Goal: Check status: Check status

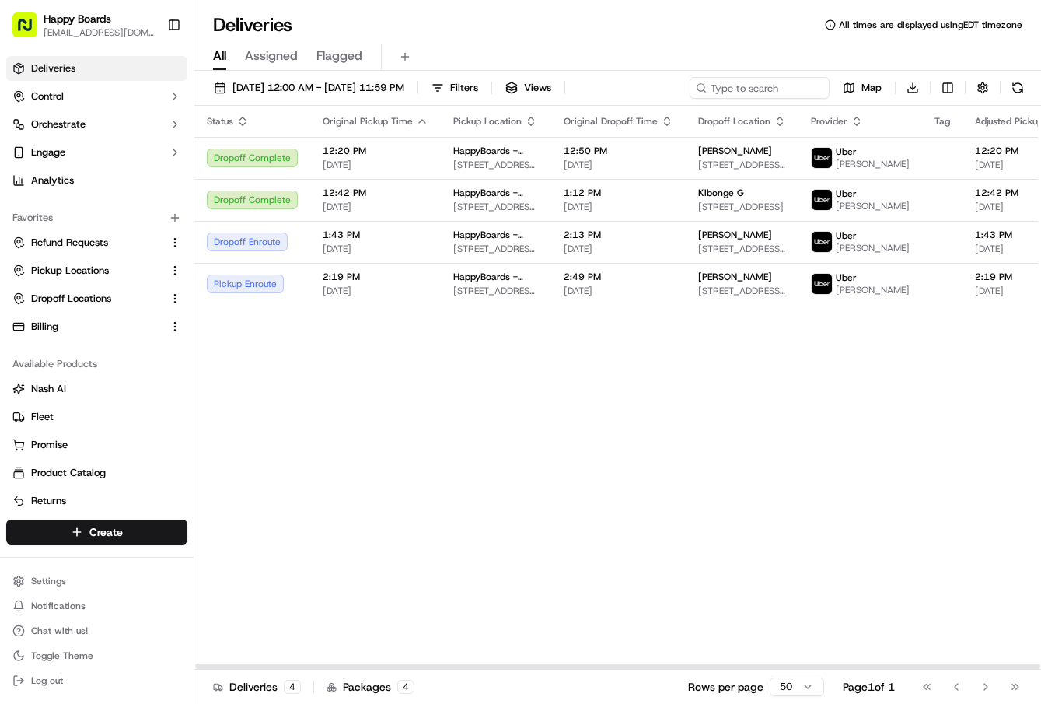
click at [668, 375] on div "Status Original Pickup Time Pickup Location Original Dropoff Time Dropoff Locat…" at bounding box center [956, 388] width 1524 height 564
click at [791, 431] on div "Status Original Pickup Time Pickup Location Original Dropoff Time Dropoff Locat…" at bounding box center [956, 388] width 1524 height 564
click at [600, 498] on div "Status Original Pickup Time Pickup Location Original Dropoff Time Dropoff Locat…" at bounding box center [956, 388] width 1524 height 564
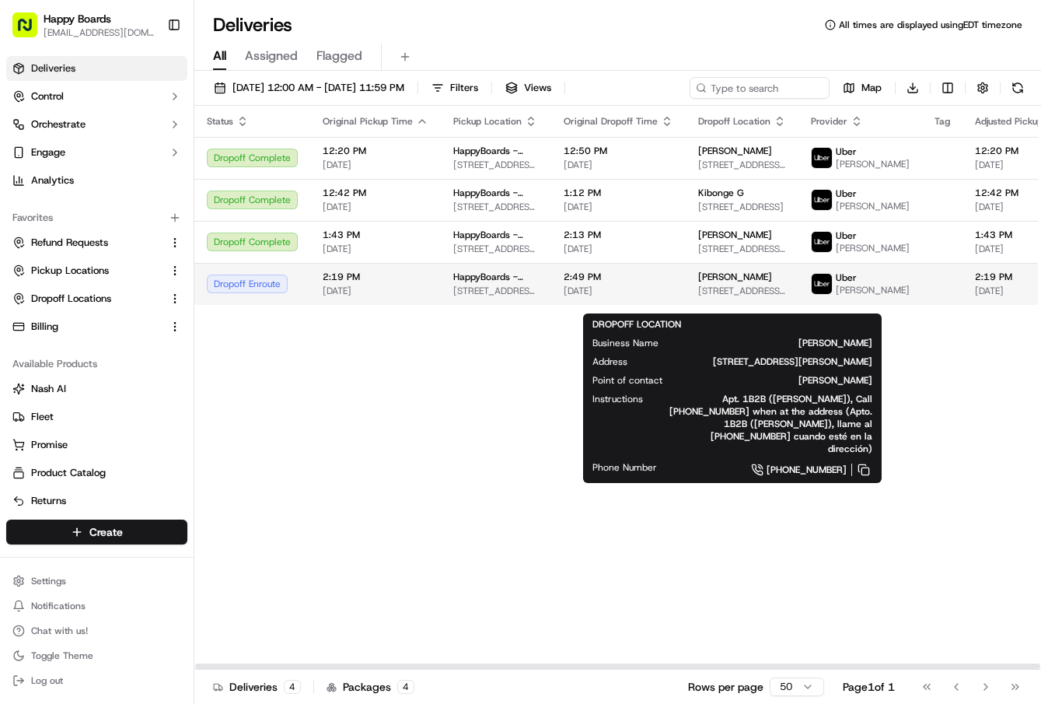
click at [728, 283] on span "[PERSON_NAME]" at bounding box center [735, 277] width 74 height 12
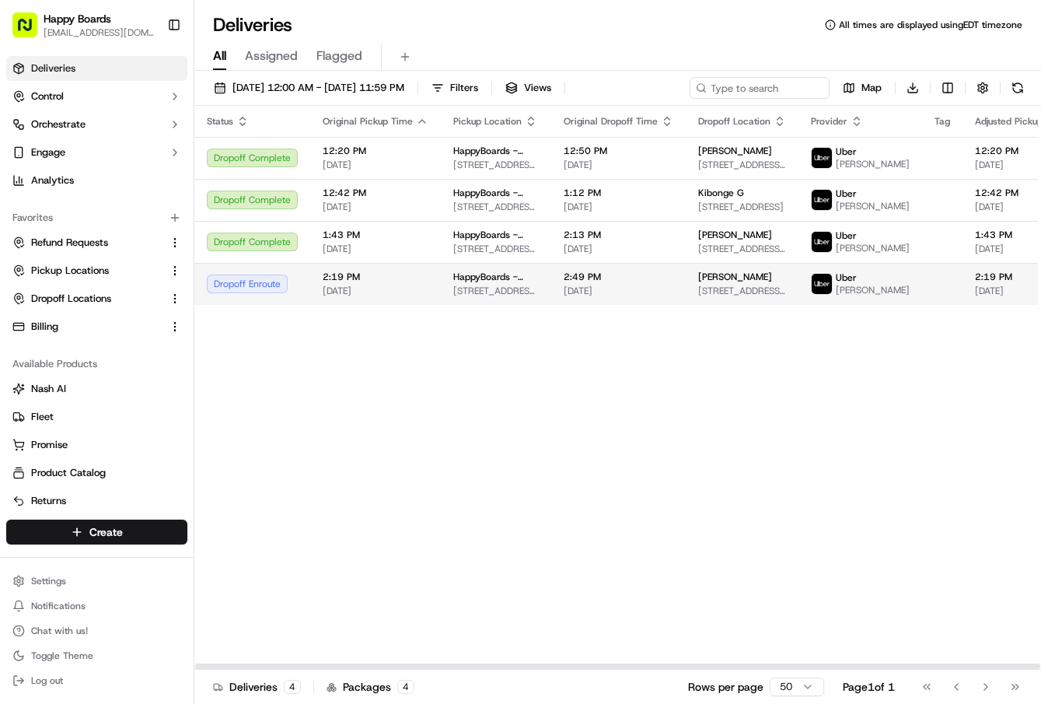
click at [698, 283] on span "[PERSON_NAME]" at bounding box center [735, 277] width 74 height 12
click at [713, 297] on span "[STREET_ADDRESS][PERSON_NAME]" at bounding box center [742, 291] width 88 height 12
click at [718, 297] on div "[PERSON_NAME] [STREET_ADDRESS][PERSON_NAME]" at bounding box center [742, 284] width 88 height 26
click at [721, 297] on span "[STREET_ADDRESS][PERSON_NAME]" at bounding box center [742, 291] width 88 height 12
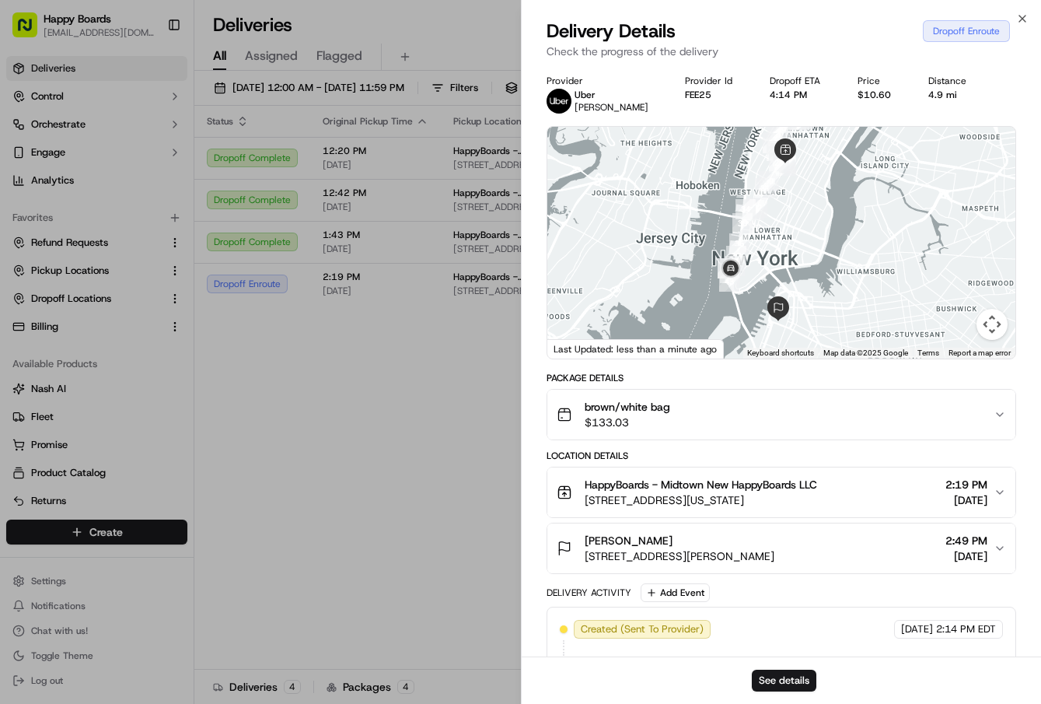
click at [463, 484] on div "Status Original Pickup Time Pickup Location Original Dropoff Time Dropoff Locat…" at bounding box center [956, 388] width 1524 height 564
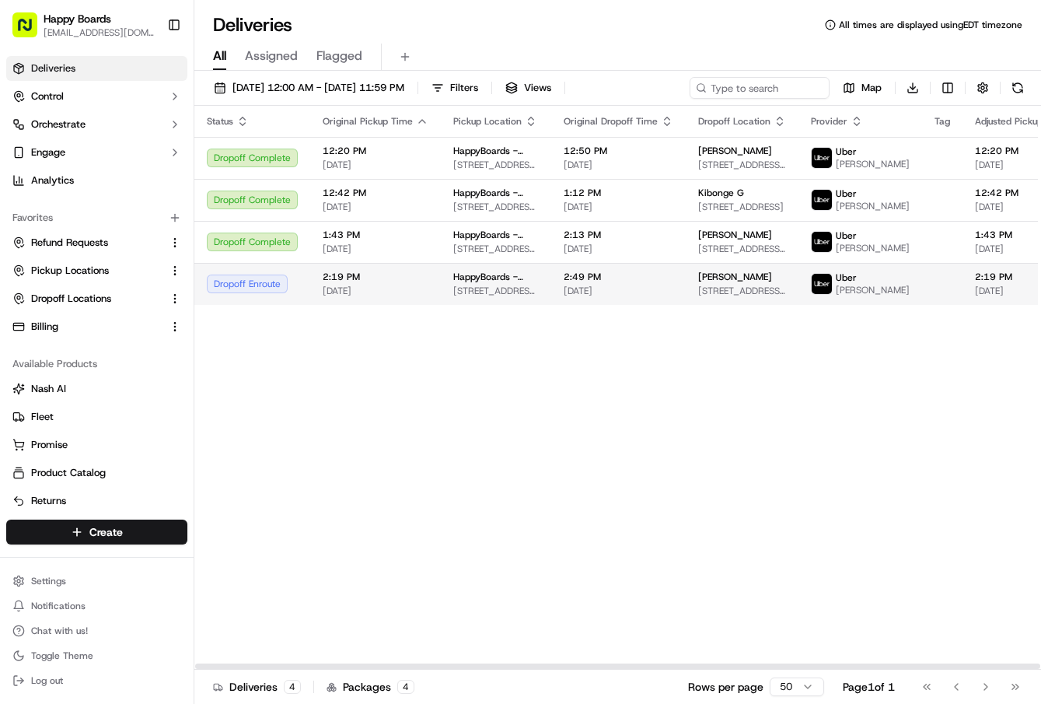
click at [698, 297] on span "[STREET_ADDRESS][PERSON_NAME]" at bounding box center [742, 291] width 88 height 12
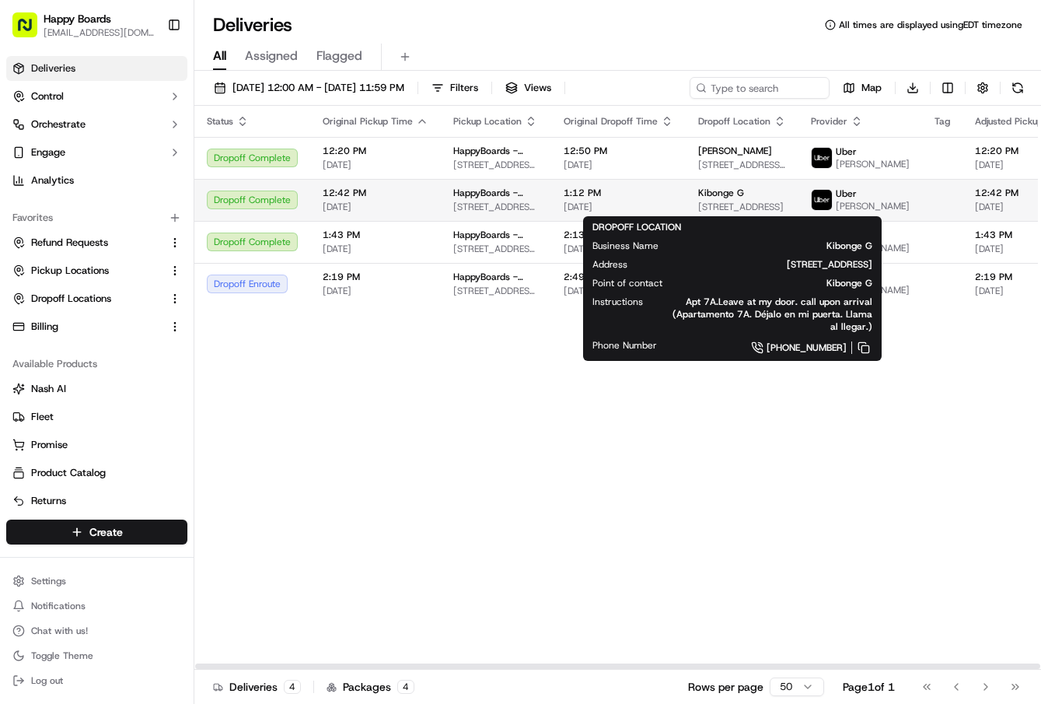
click at [719, 197] on span "Kibonge G" at bounding box center [721, 193] width 46 height 12
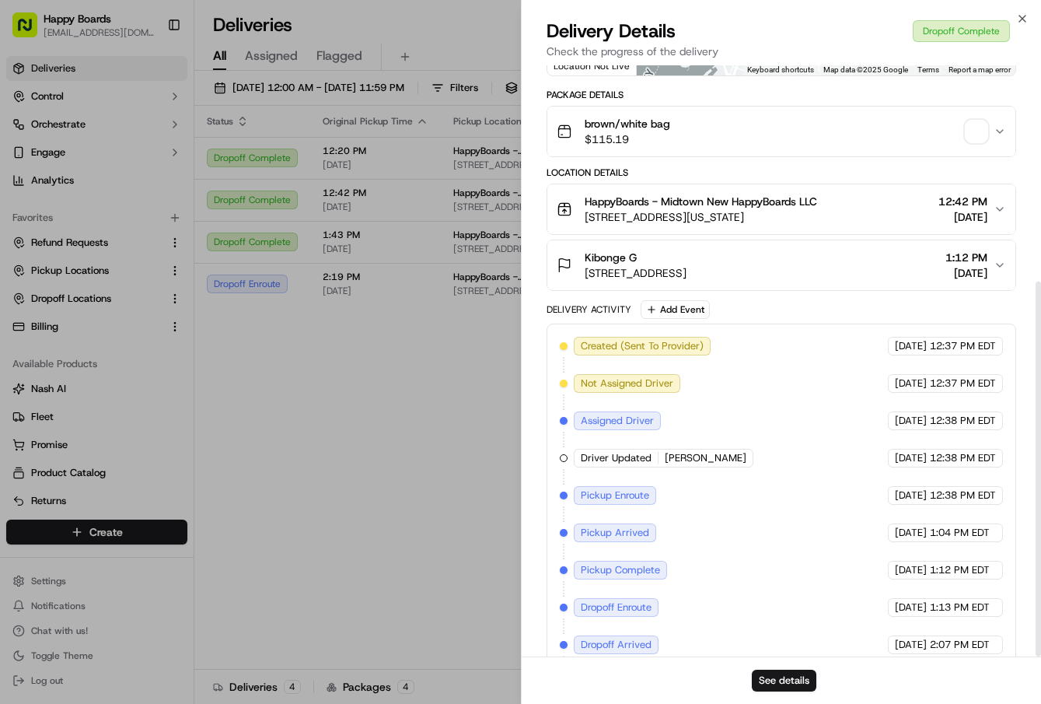
scroll to position [340, 0]
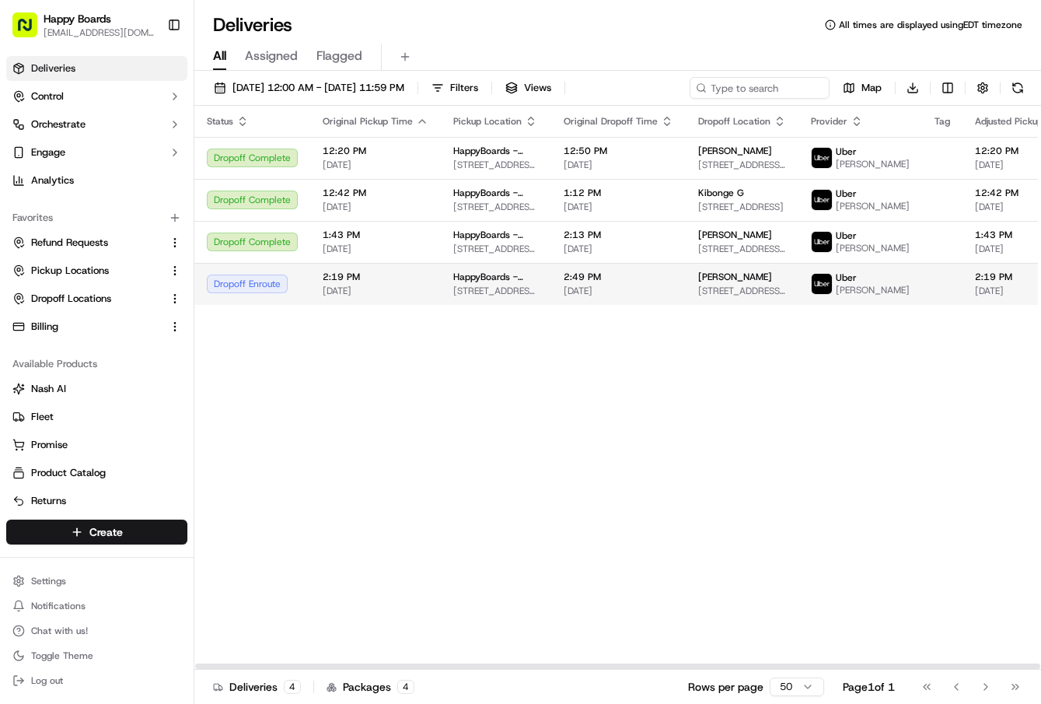
click at [698, 283] on span "[PERSON_NAME]" at bounding box center [735, 277] width 74 height 12
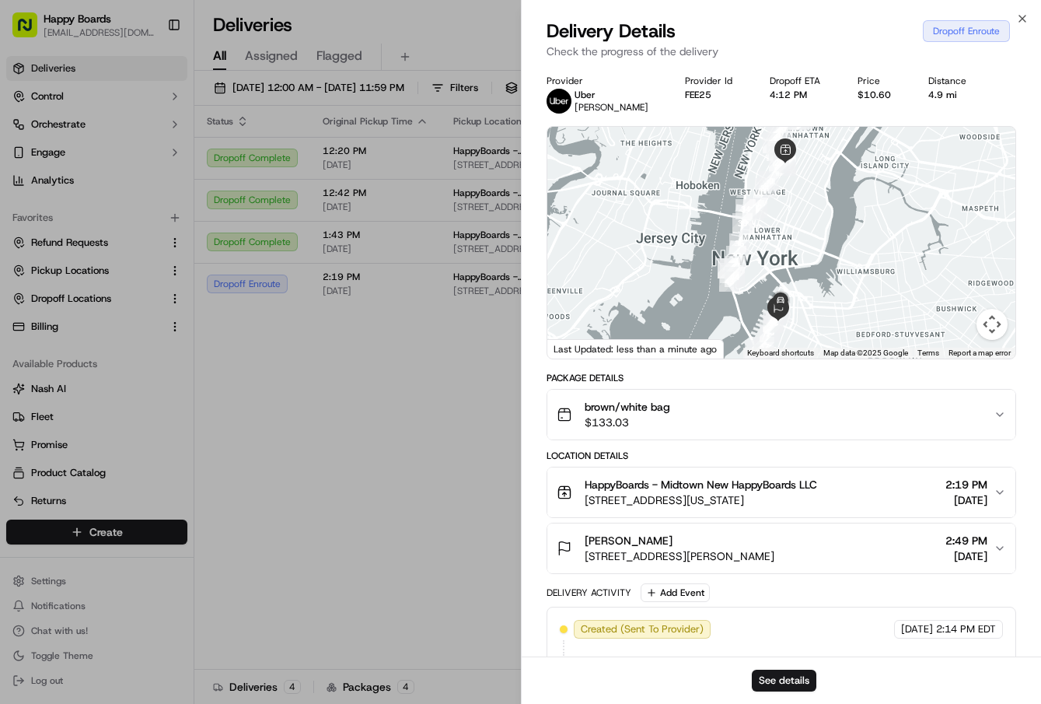
scroll to position [266, 0]
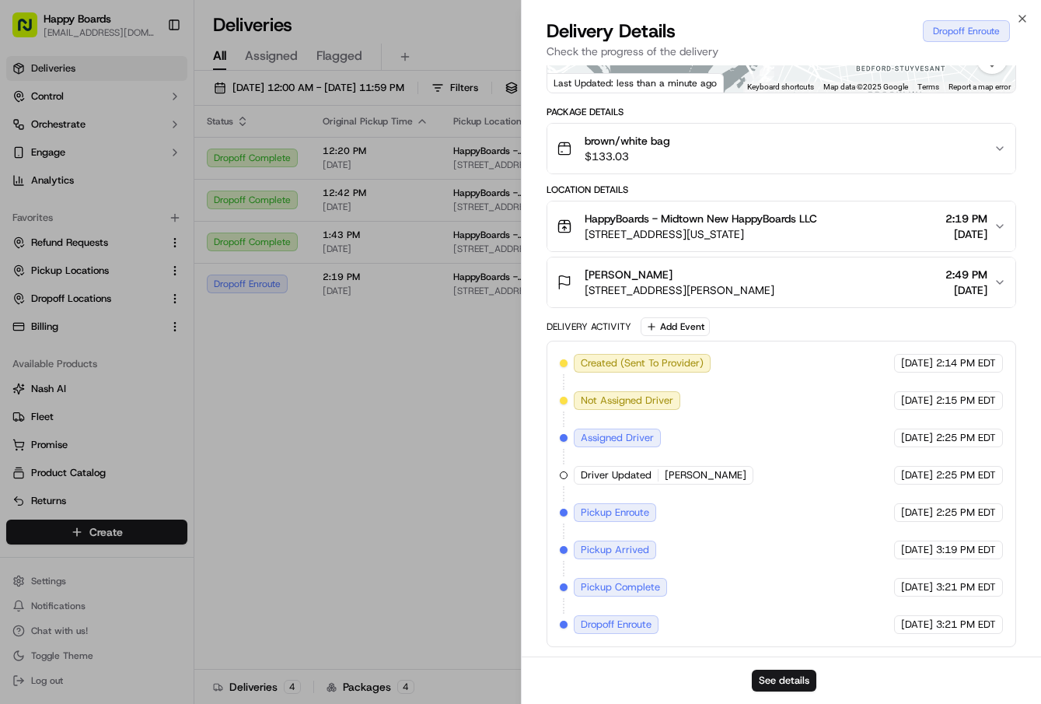
drag, startPoint x: 372, startPoint y: 473, endPoint x: 383, endPoint y: 471, distance: 11.9
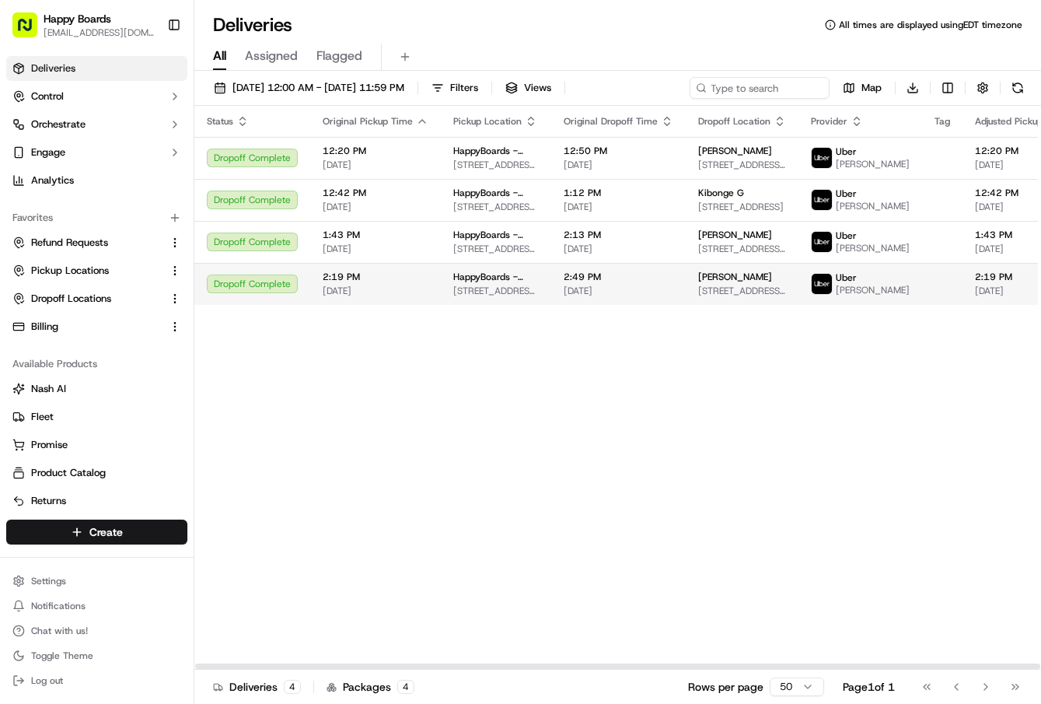
click at [588, 297] on span "[DATE]" at bounding box center [619, 291] width 110 height 12
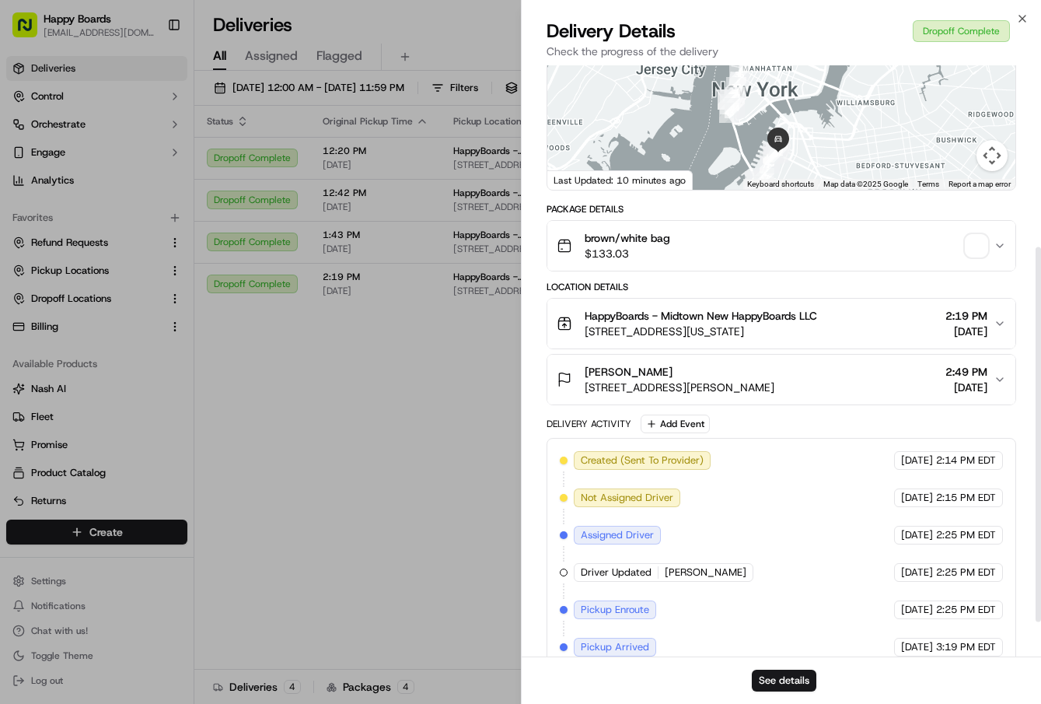
scroll to position [340, 0]
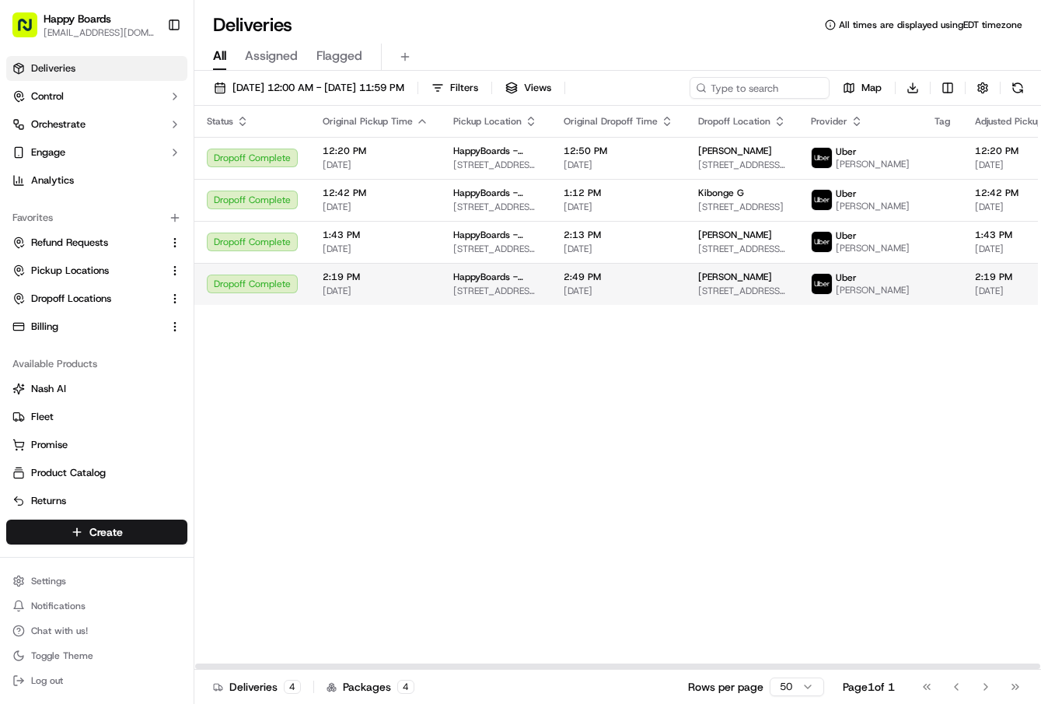
click at [698, 297] on span "[STREET_ADDRESS][PERSON_NAME]" at bounding box center [742, 291] width 88 height 12
click at [704, 297] on span "[STREET_ADDRESS][PERSON_NAME]" at bounding box center [742, 291] width 88 height 12
